Goal: Check status: Check status

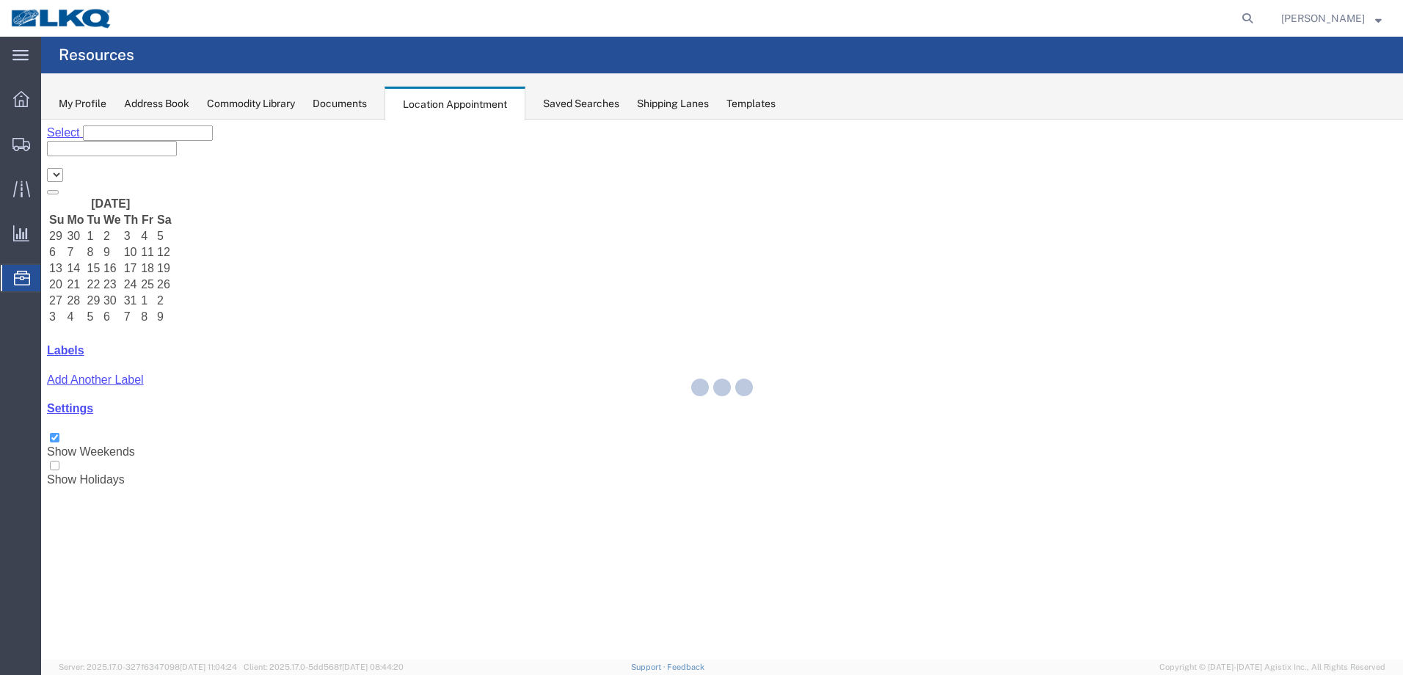
select select "28018"
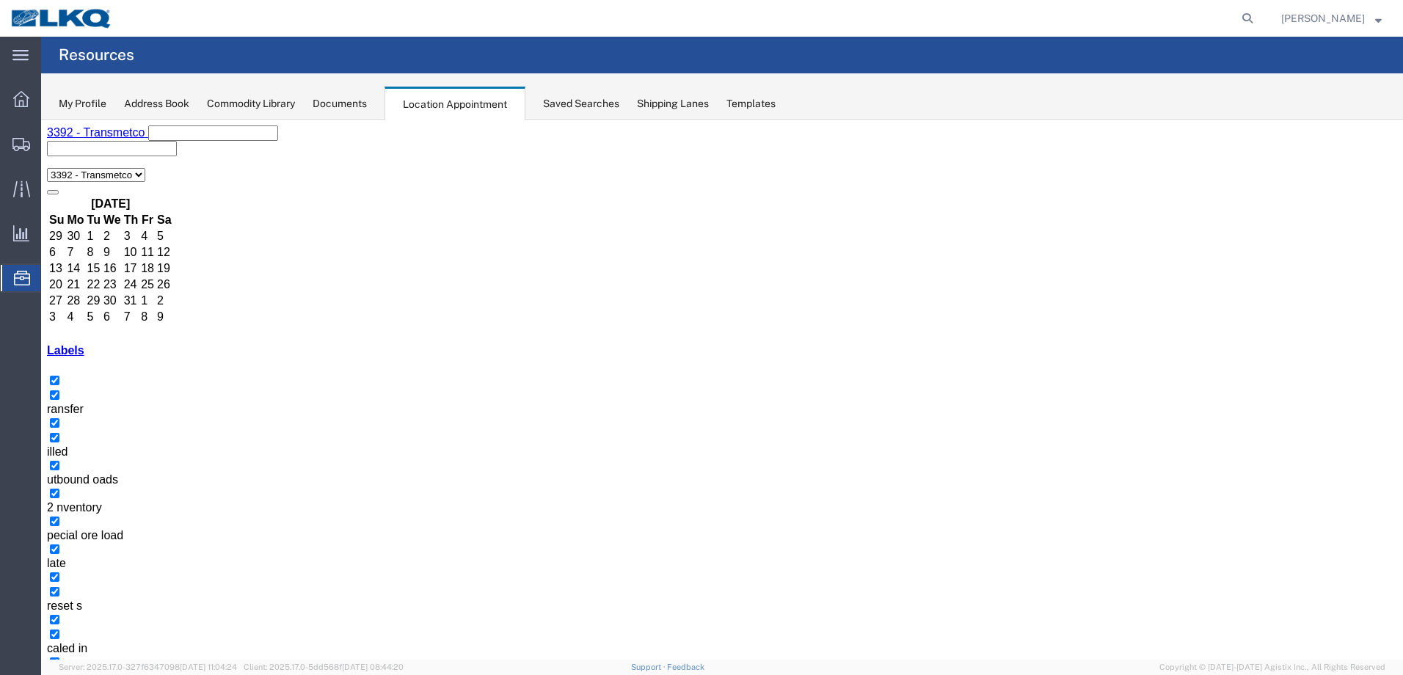
drag, startPoint x: 475, startPoint y: 486, endPoint x: 595, endPoint y: 503, distance: 121.4
drag, startPoint x: 698, startPoint y: 531, endPoint x: 1186, endPoint y: 475, distance: 491.1
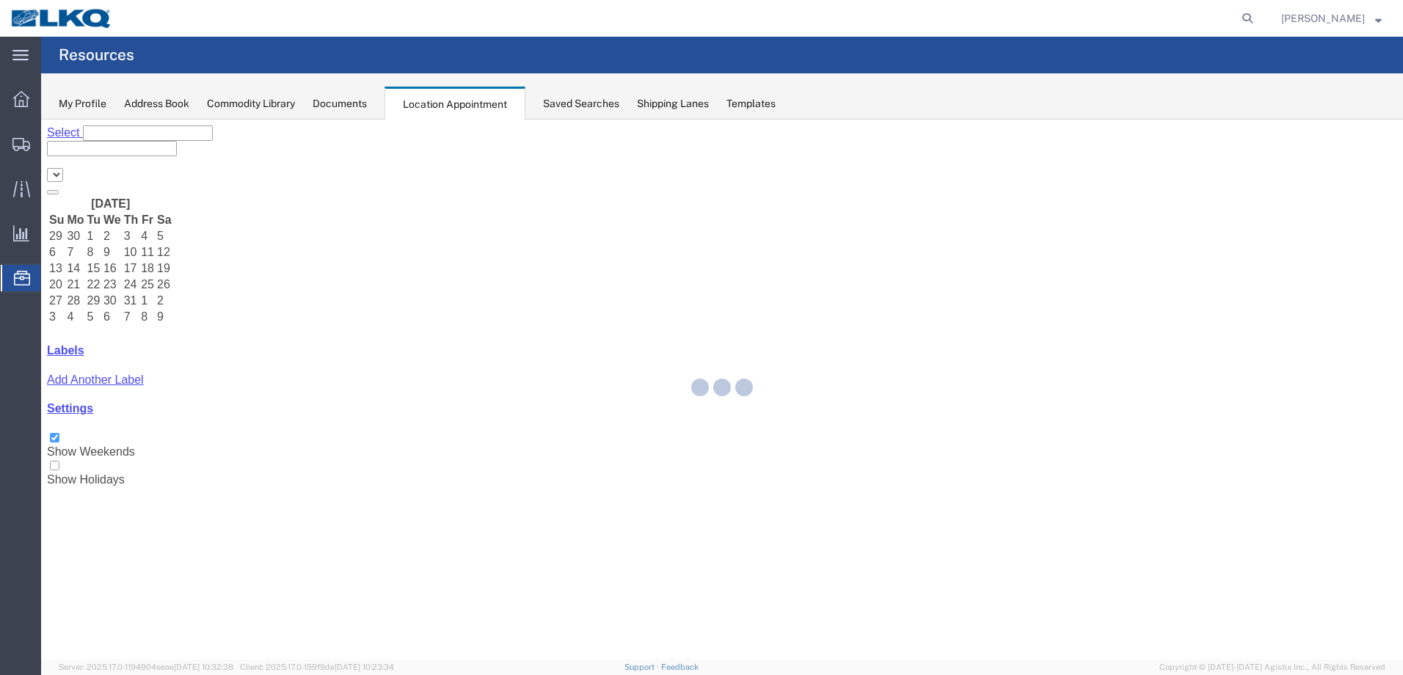
select select "28018"
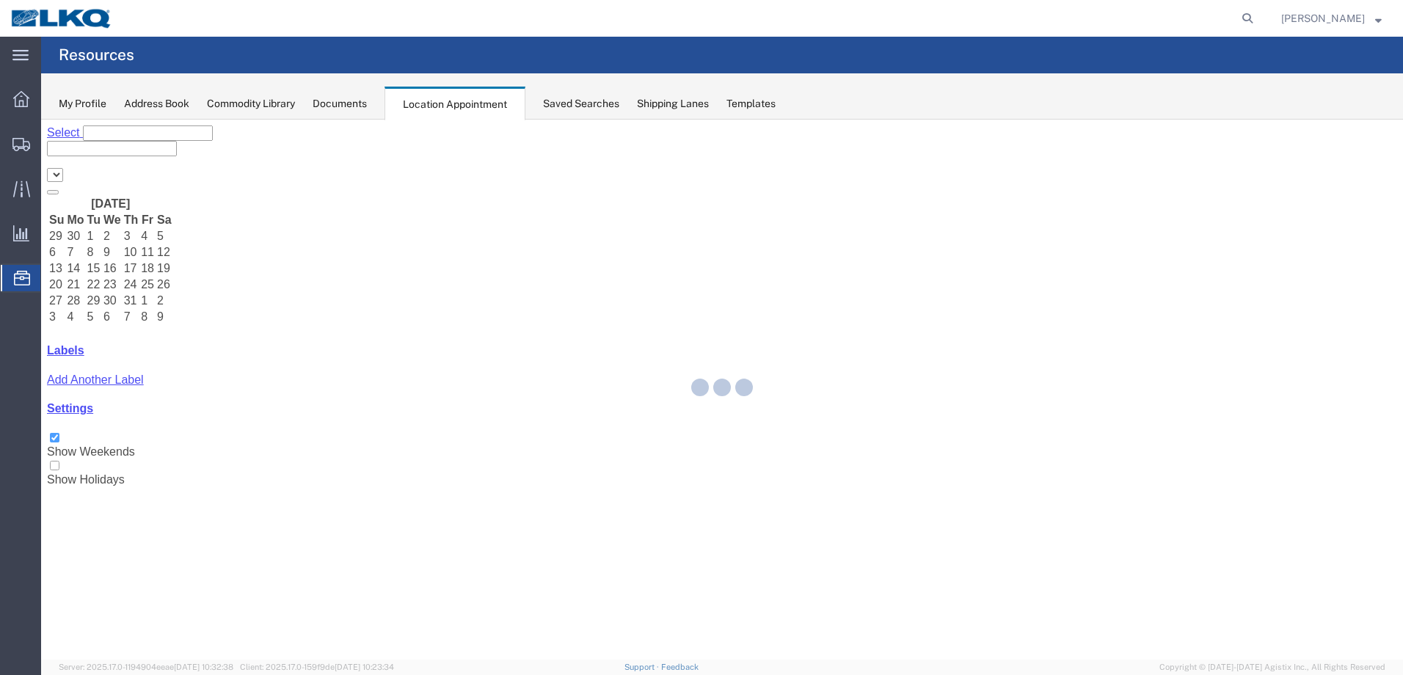
select select "28018"
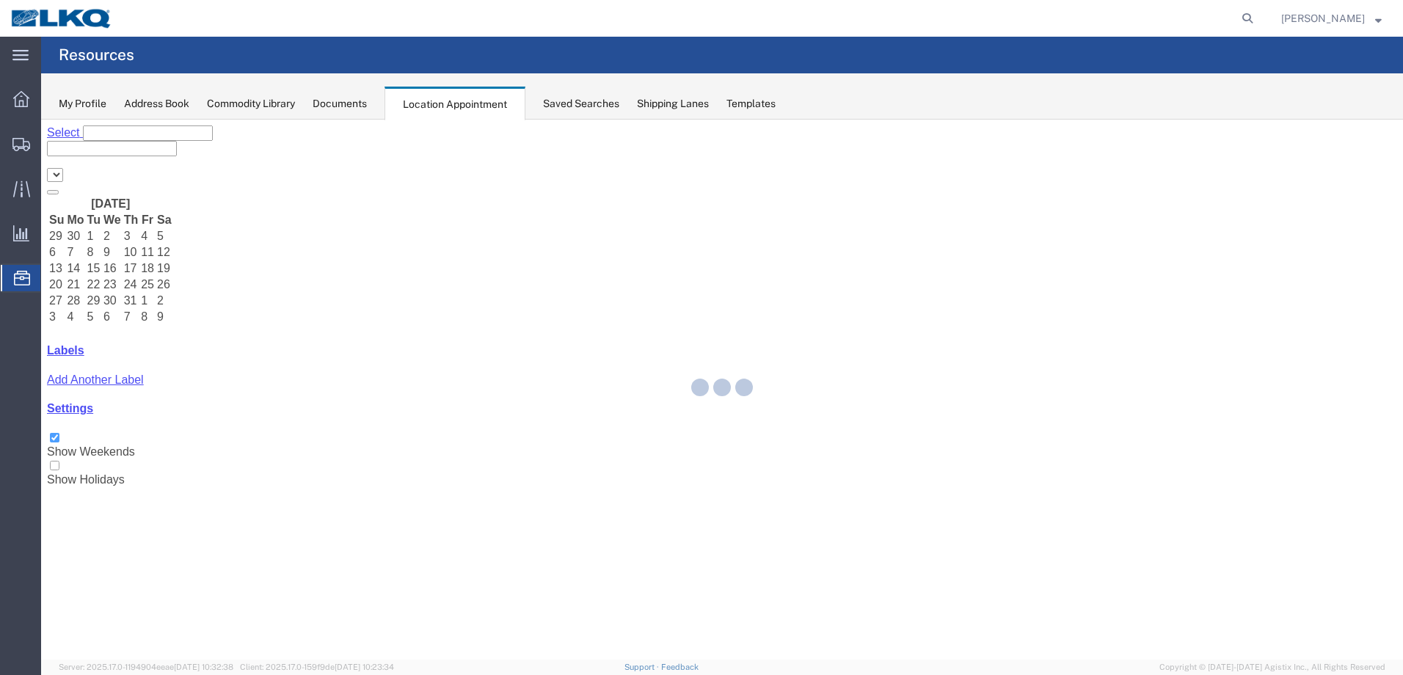
select select "28018"
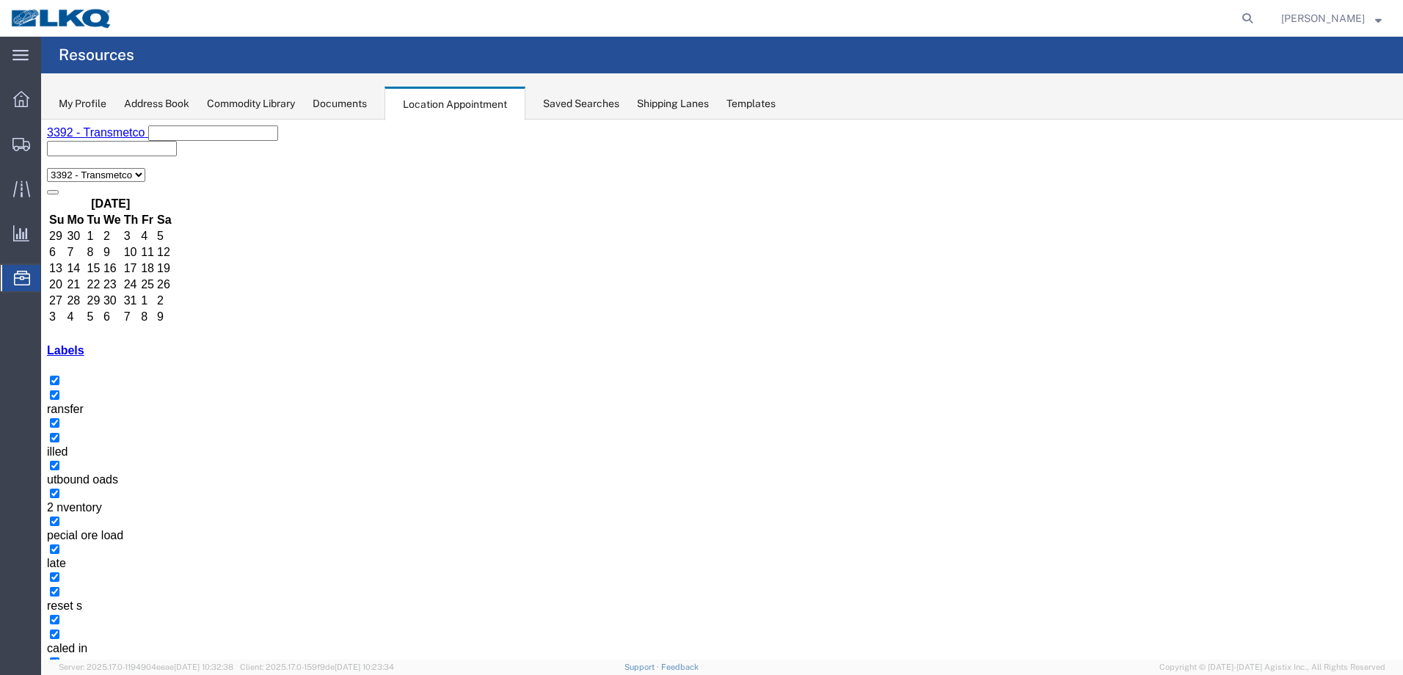
click at [1258, 18] on icon at bounding box center [1247, 18] width 21 height 21
click at [1179, 27] on input "search" at bounding box center [1014, 18] width 446 height 35
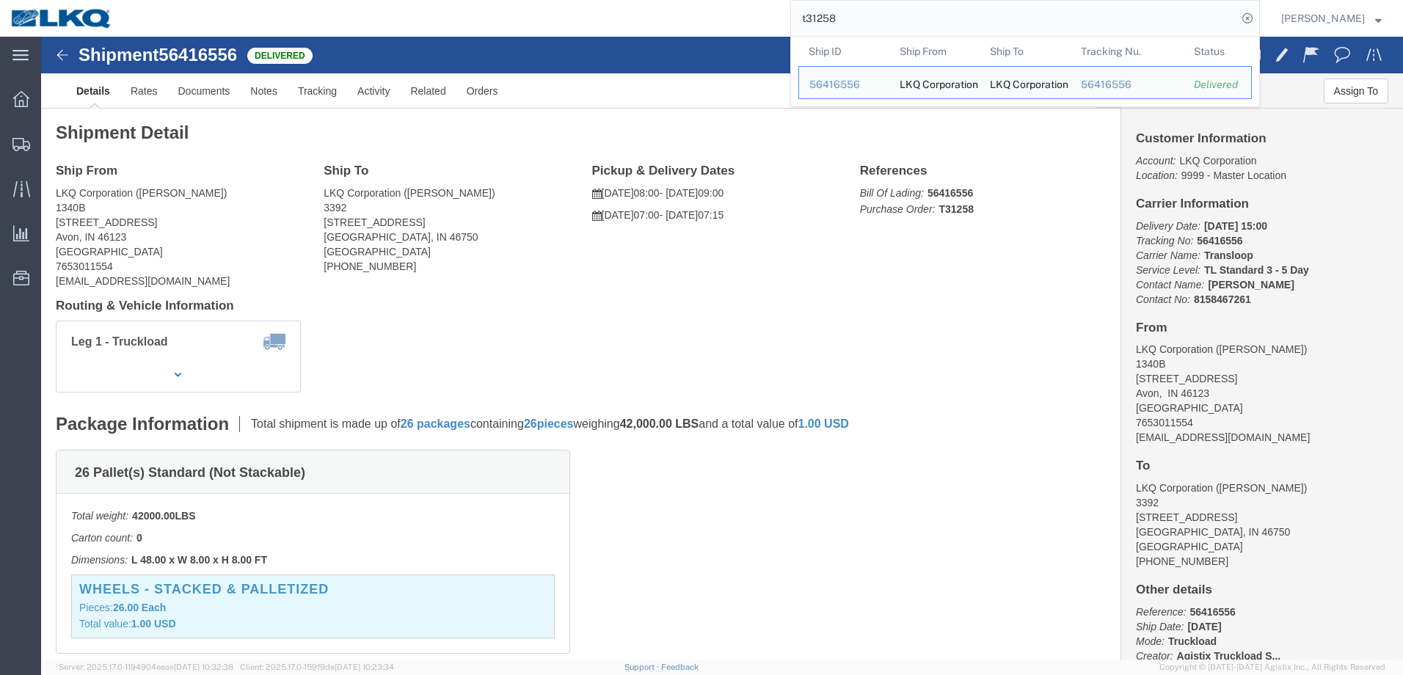
click at [894, 15] on input "t31258" at bounding box center [1014, 18] width 446 height 35
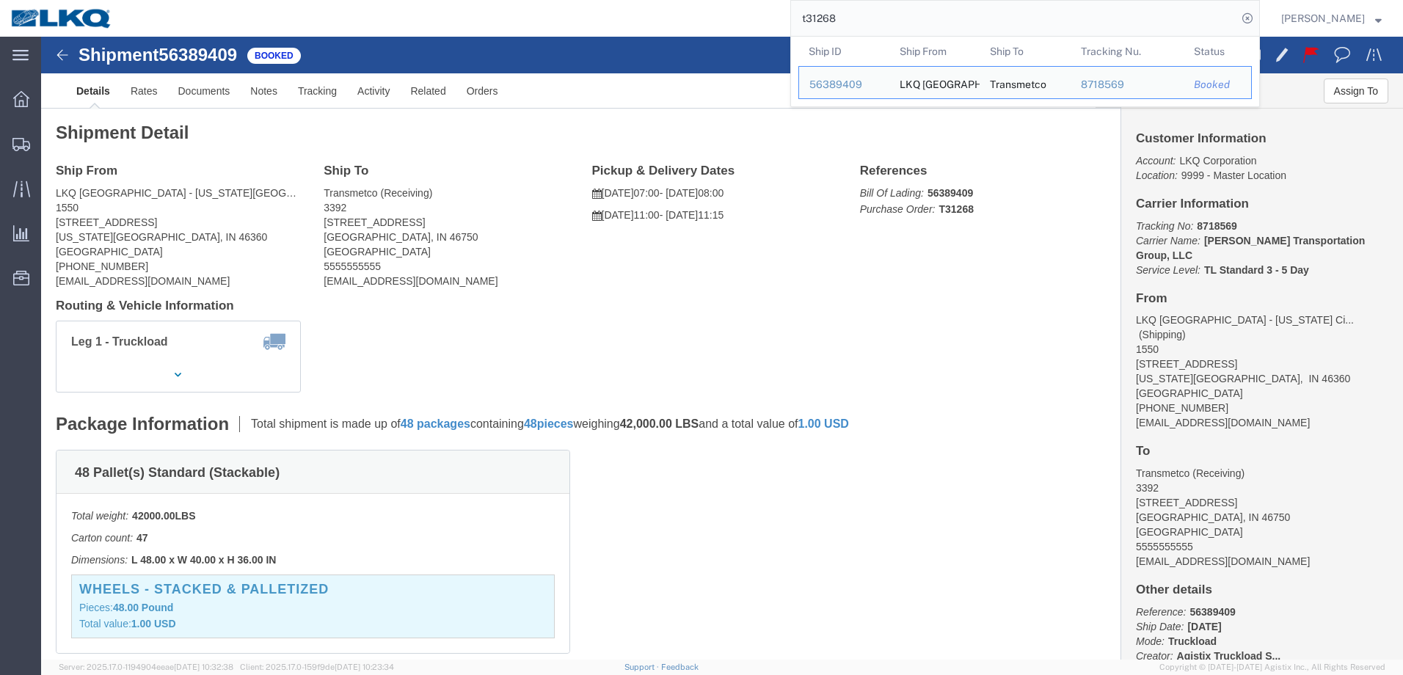
click at [895, 23] on input "t31268" at bounding box center [1014, 18] width 446 height 35
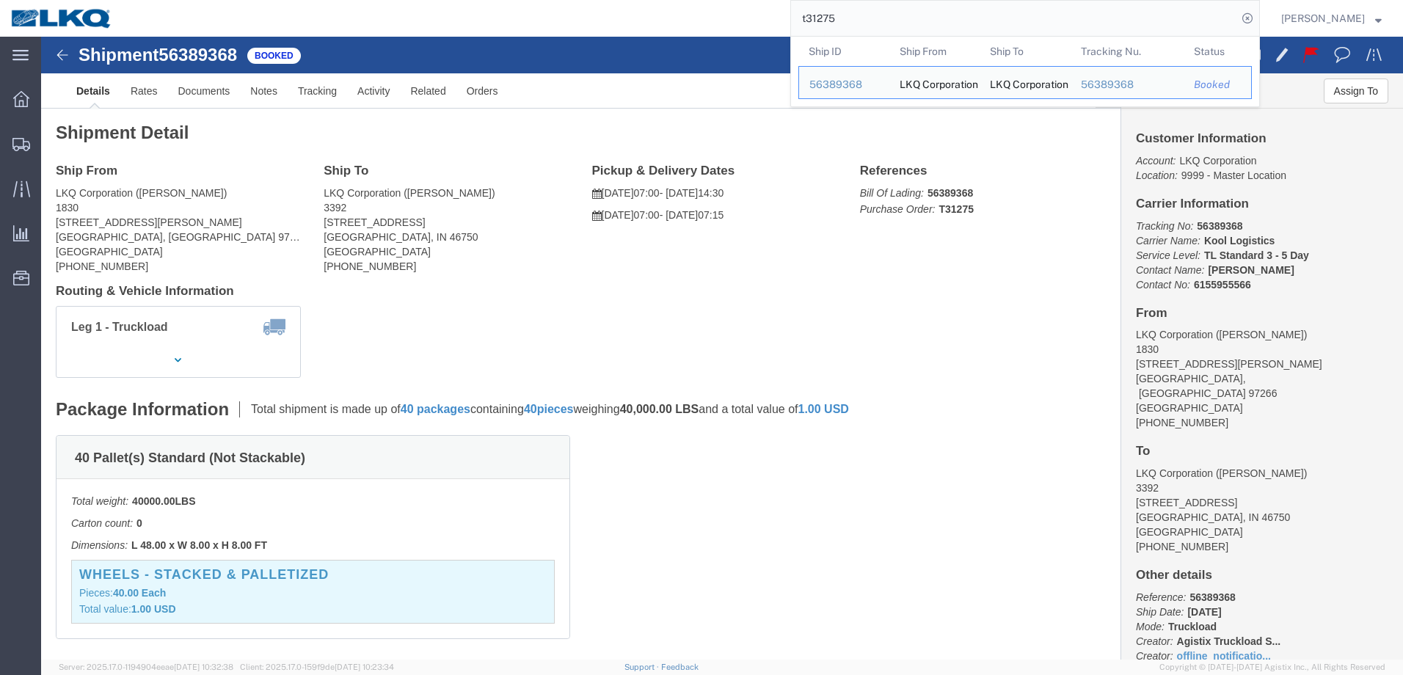
click at [869, 16] on input "t31275" at bounding box center [1014, 18] width 446 height 35
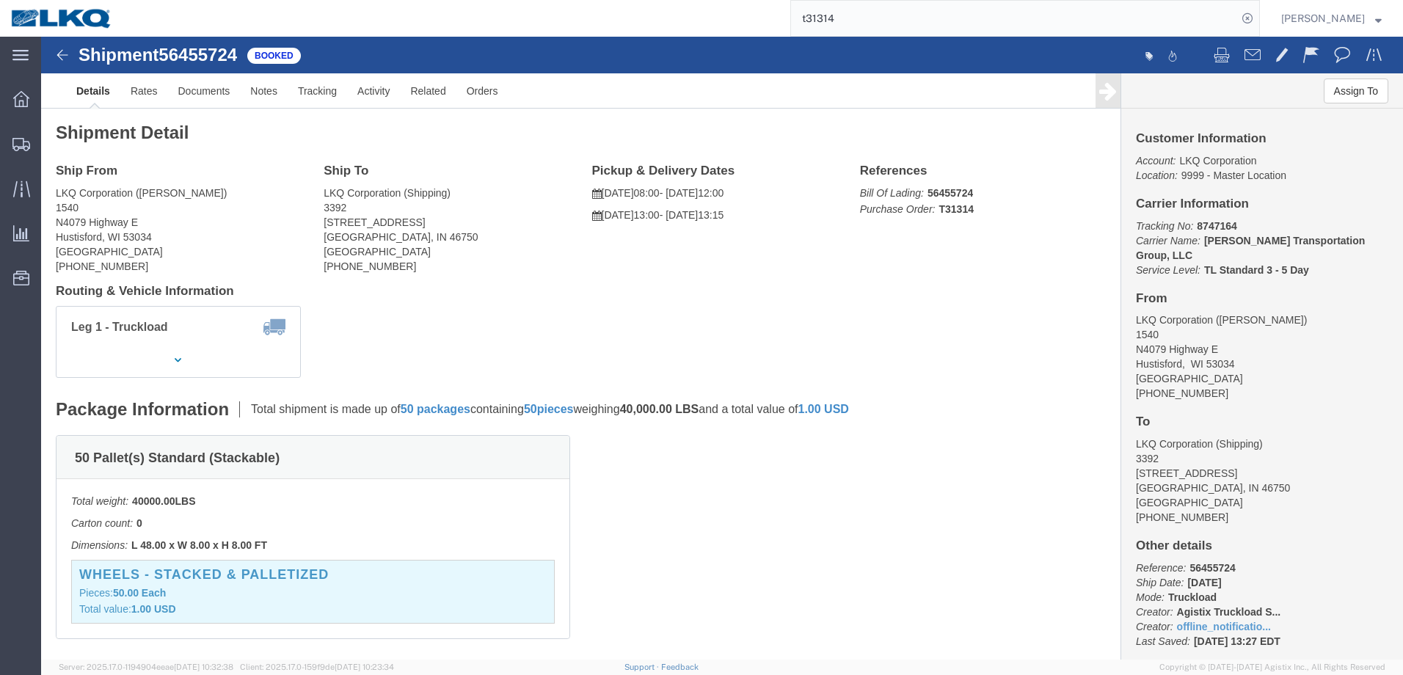
click at [901, 20] on input "t31314" at bounding box center [1014, 18] width 446 height 35
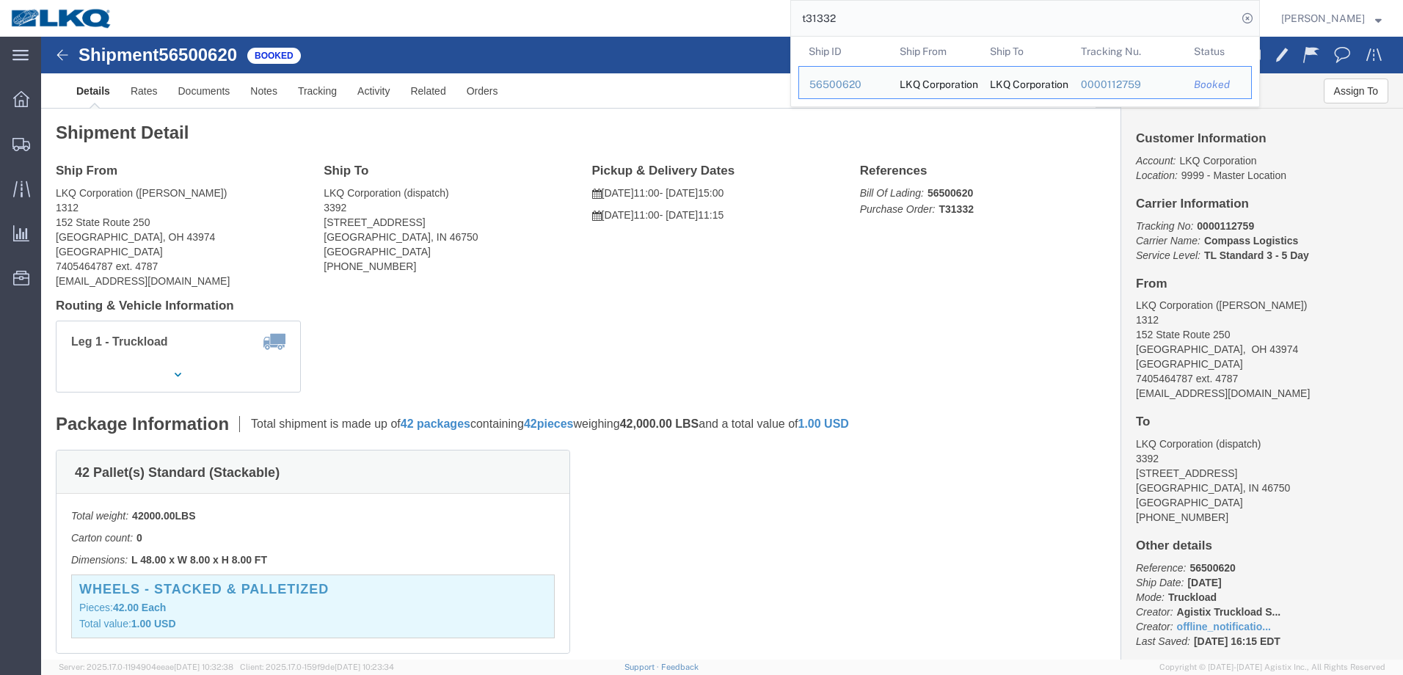
click at [887, 18] on input "t31332" at bounding box center [1014, 18] width 446 height 35
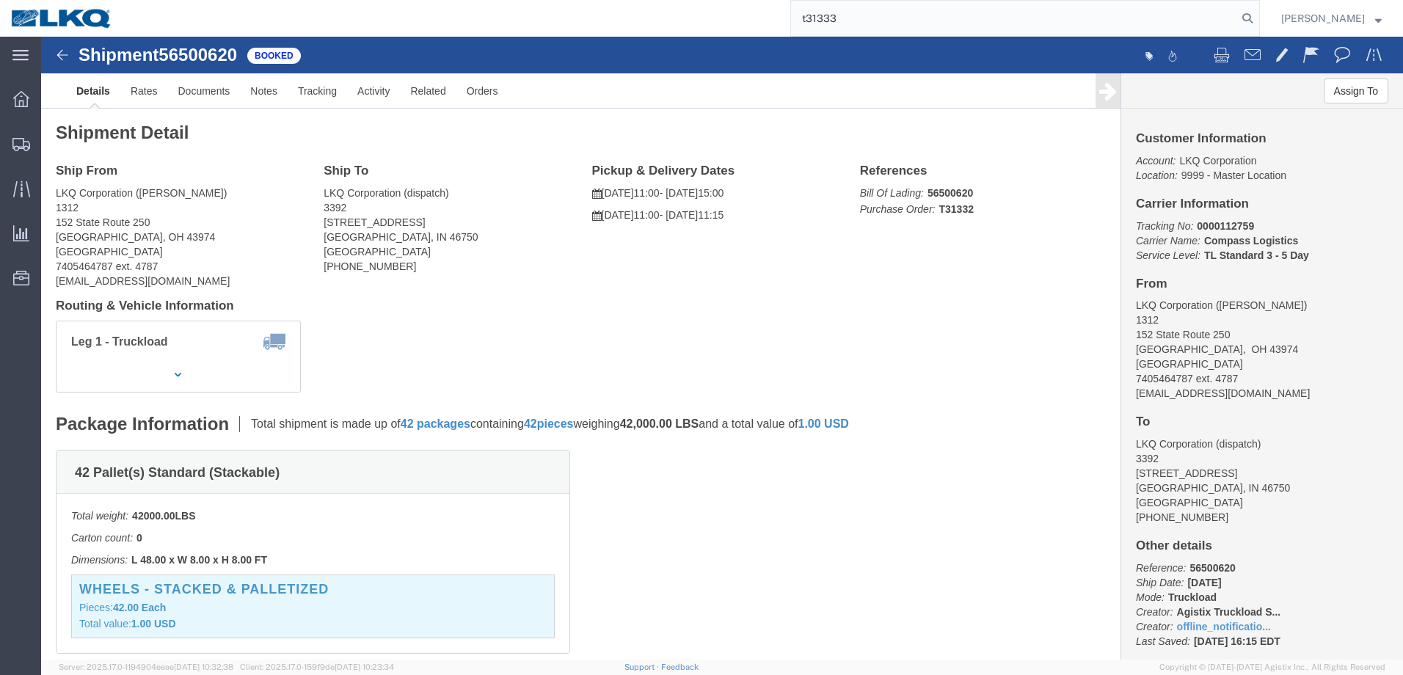
type input "t31333"
